Goal: Communication & Community: Ask a question

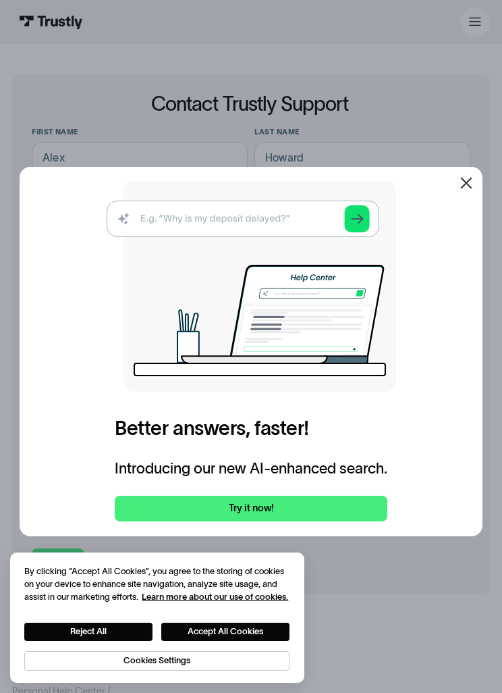
click at [476, 199] on div at bounding box center [466, 183] width 32 height 32
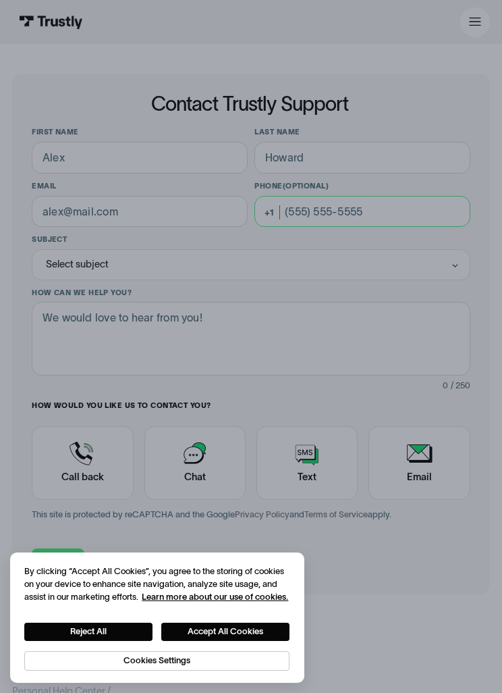
click at [469, 206] on input "Phone (Optional)" at bounding box center [362, 212] width 215 height 32
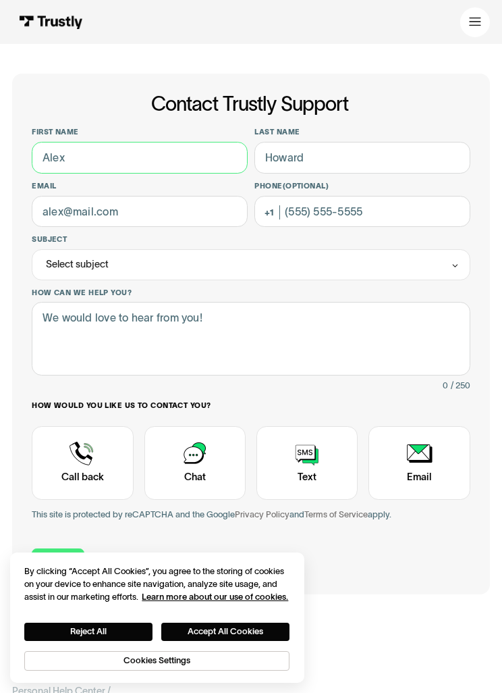
click at [88, 167] on input "First name" at bounding box center [139, 158] width 215 height 32
type input "[GEOGRAPHIC_DATA]"
click at [427, 165] on input "Last name" at bounding box center [362, 158] width 215 height 32
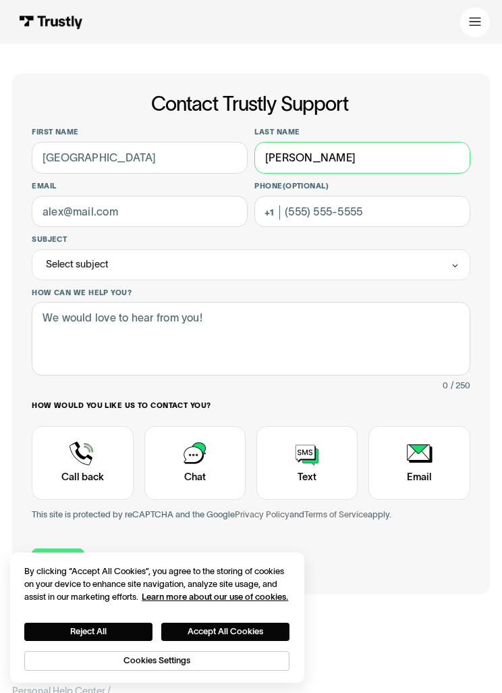
type input "[PERSON_NAME]"
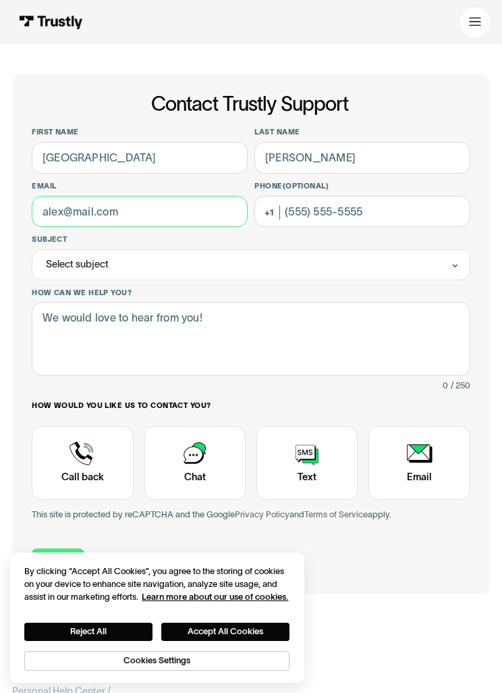
click at [68, 210] on input "Email" at bounding box center [139, 212] width 215 height 32
type input "[EMAIL_ADDRESS][DOMAIN_NAME]"
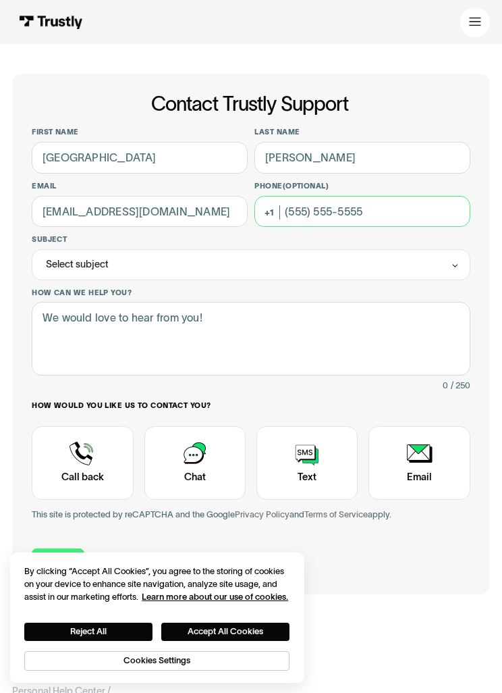
type input "4"
type input "[PHONE_NUMBER]"
click at [80, 275] on div "Select subject" at bounding box center [251, 264] width 438 height 31
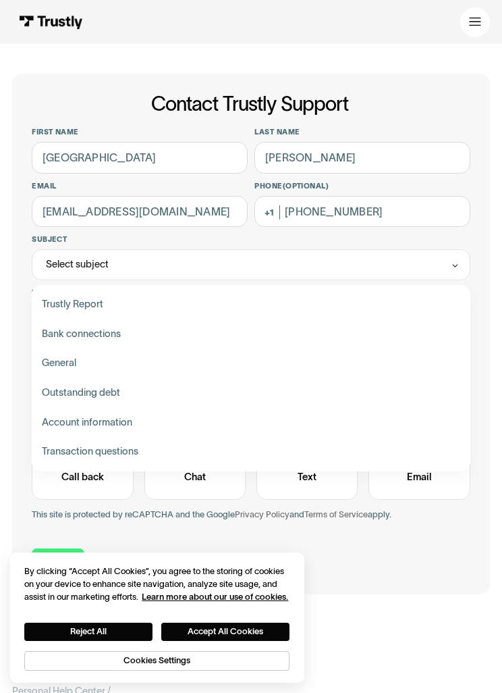
click at [60, 444] on div "Contact Trustly Support" at bounding box center [251, 452] width 429 height 30
type input "**********"
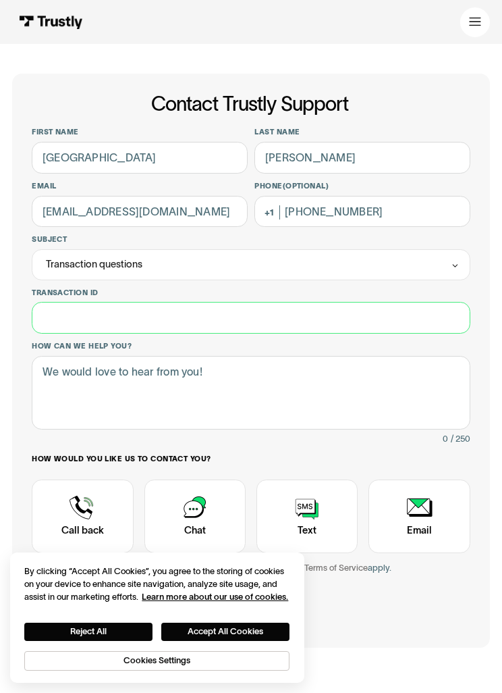
click at [62, 323] on input "Transaction ID" at bounding box center [251, 318] width 438 height 32
click at [55, 307] on input "Transaction ID" at bounding box center [251, 318] width 438 height 32
paste input "**********"
type input "**********"
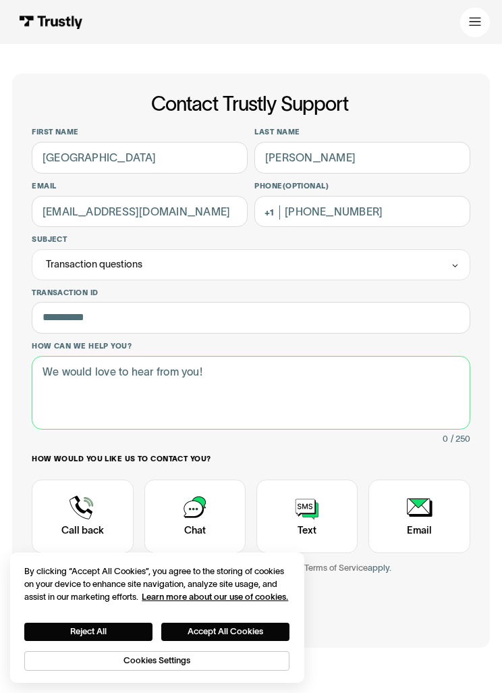
click at [71, 385] on textarea "How can we help you?" at bounding box center [251, 393] width 438 height 74
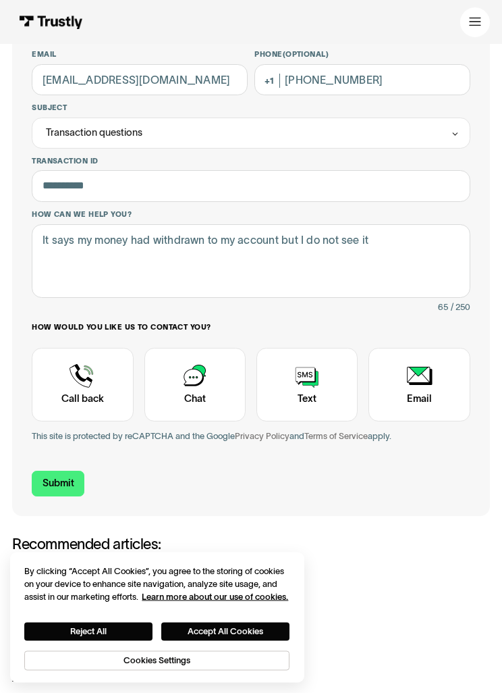
scroll to position [136, 0]
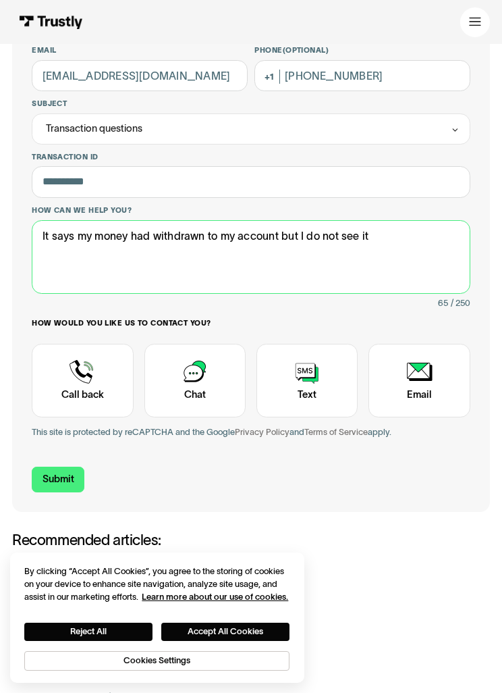
type textarea "It says my money had withdrawn to my account but I do not see it"
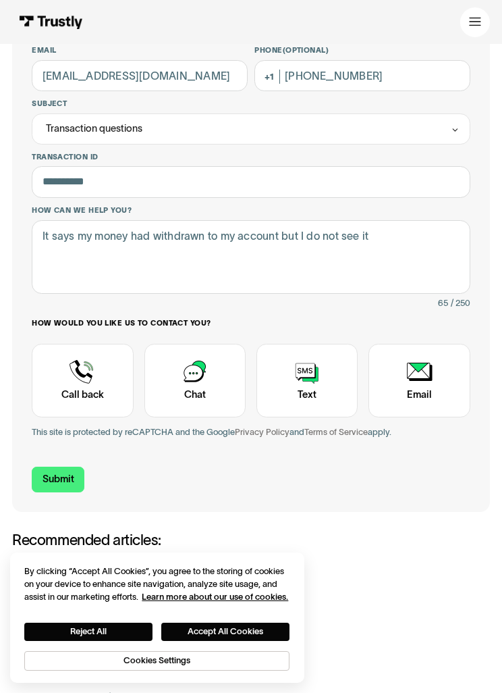
click at [331, 411] on div "Contact Trustly Support" at bounding box center [307, 381] width 101 height 74
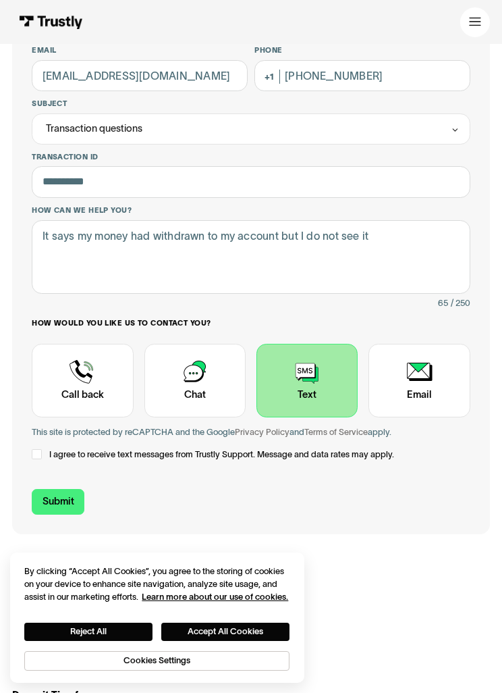
click at [39, 452] on div "Contact Trustly Support" at bounding box center [37, 454] width 10 height 10
click at [59, 500] on input "Submit" at bounding box center [58, 502] width 53 height 26
type input "[PHONE_NUMBER]"
